Goal: Navigation & Orientation: Find specific page/section

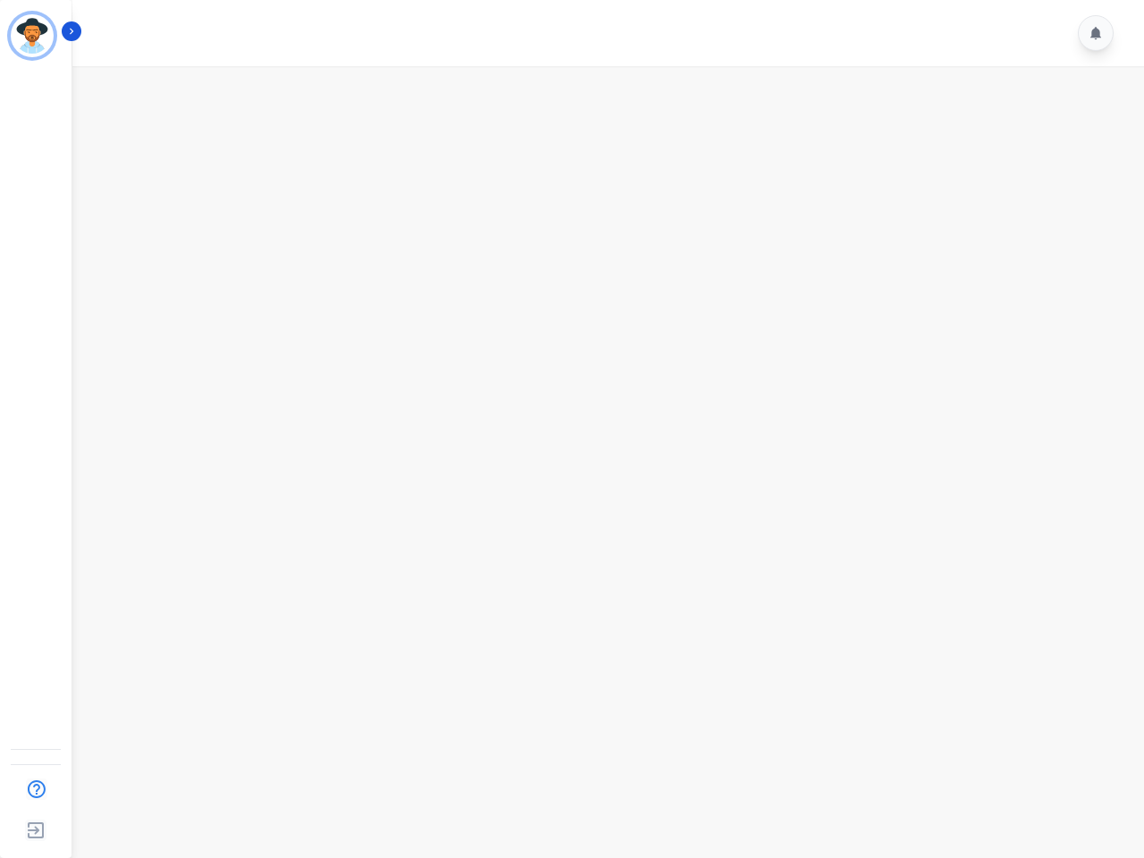
click at [32, 36] on img "Sidebar" at bounding box center [32, 35] width 43 height 43
click at [36, 789] on img "Sidebar" at bounding box center [36, 789] width 33 height 34
click at [36, 830] on img "Sidebar" at bounding box center [36, 830] width 32 height 34
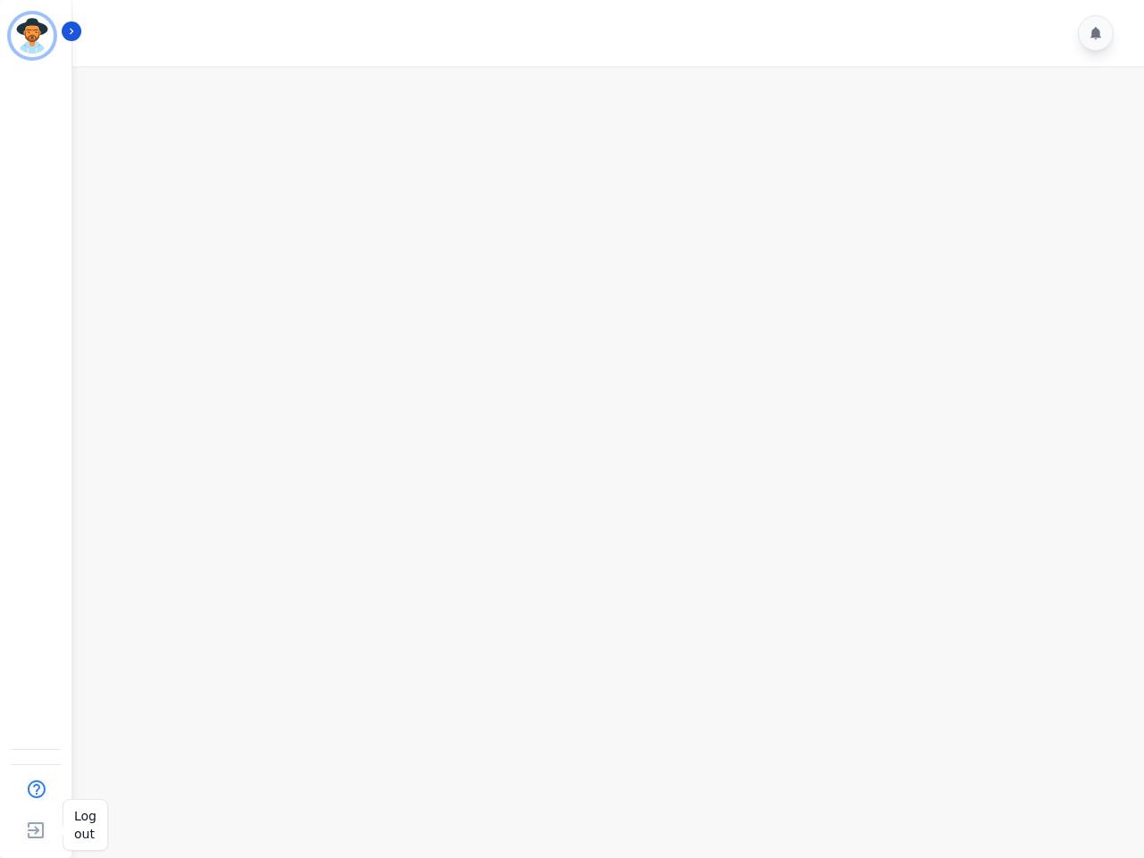
click at [36, 830] on img "Sidebar" at bounding box center [36, 830] width 32 height 34
click at [72, 31] on icon "Sidebar" at bounding box center [71, 31] width 13 height 13
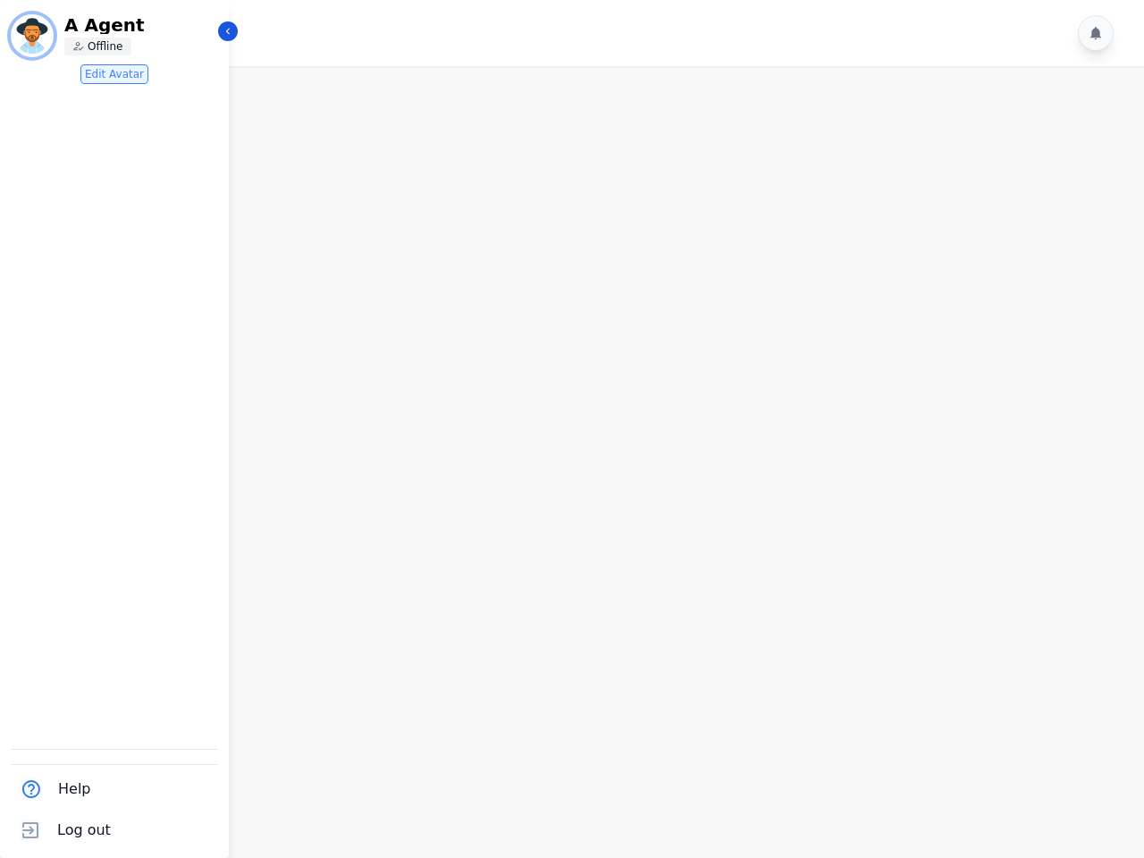
click at [1096, 33] on icon at bounding box center [1096, 33] width 11 height 13
